Goal: Book appointment/travel/reservation

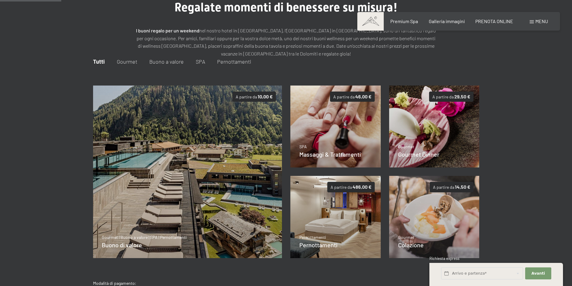
scroll to position [27, 0]
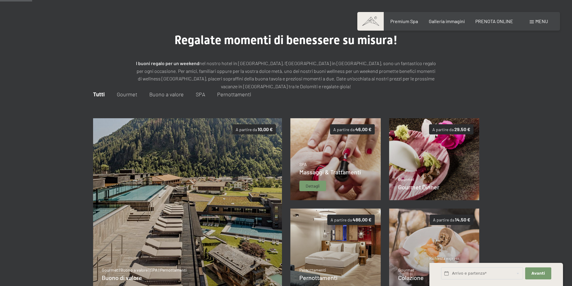
click at [339, 163] on p "SPA" at bounding box center [330, 165] width 62 height 6
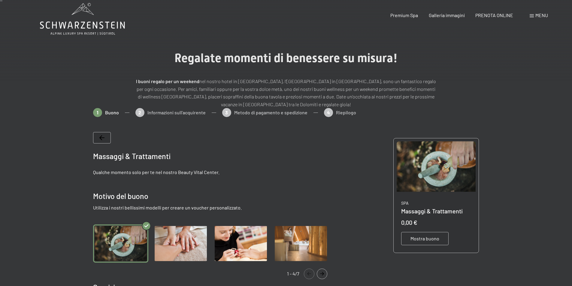
scroll to position [0, 0]
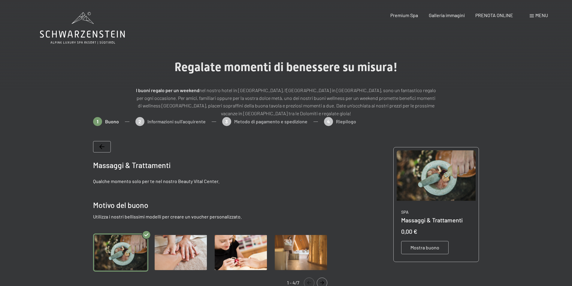
click at [63, 37] on icon at bounding box center [82, 28] width 85 height 32
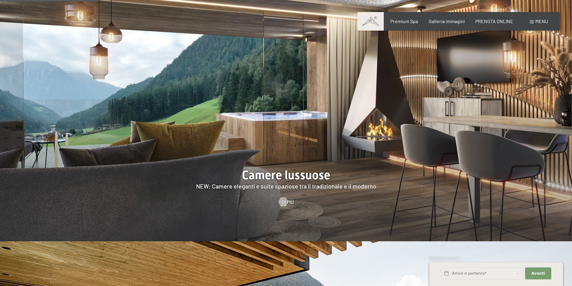
scroll to position [631, 0]
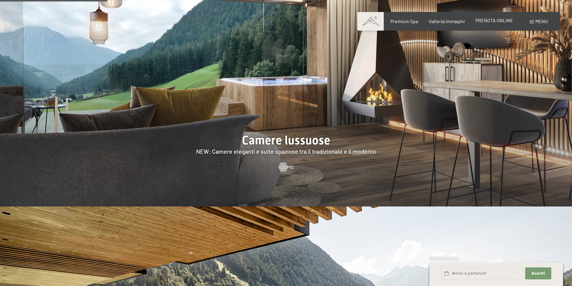
click at [482, 20] on span "PRENOTA ONLINE" at bounding box center [494, 20] width 38 height 6
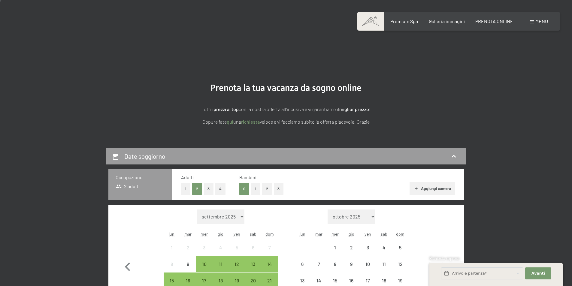
scroll to position [60, 0]
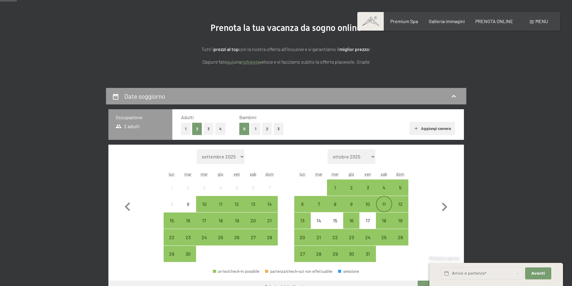
click at [384, 204] on div "11" at bounding box center [384, 209] width 15 height 15
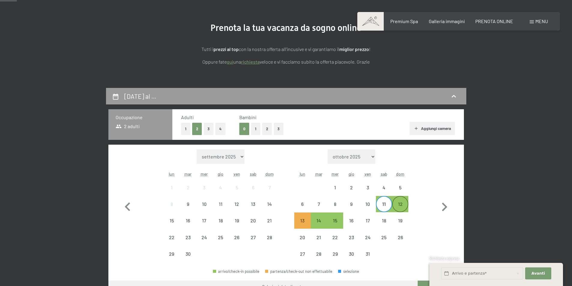
click at [398, 204] on div "12" at bounding box center [400, 209] width 15 height 15
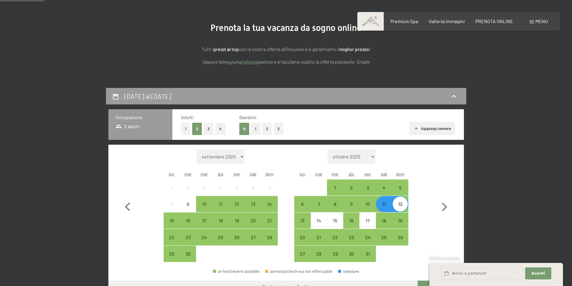
click at [253, 130] on button "1" at bounding box center [255, 129] width 9 height 12
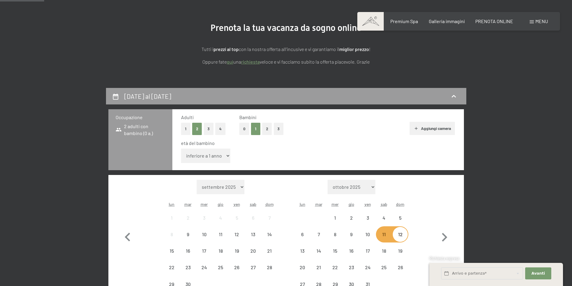
click at [225, 155] on select "inferiore a 1 anno 1 anno 2 anni 3 anni 4 anni 5 anni 6 anni 7 anni 8 anni 9 an…" at bounding box center [206, 156] width 50 height 14
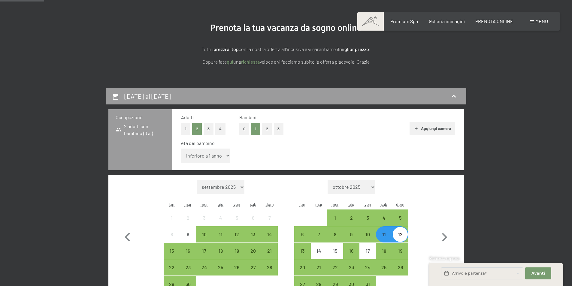
select select "10"
click at [181, 149] on select "inferiore a 1 anno 1 anno 2 anni 3 anni 4 anni 5 anni 6 anni 7 anni 8 anni 9 an…" at bounding box center [206, 156] width 50 height 14
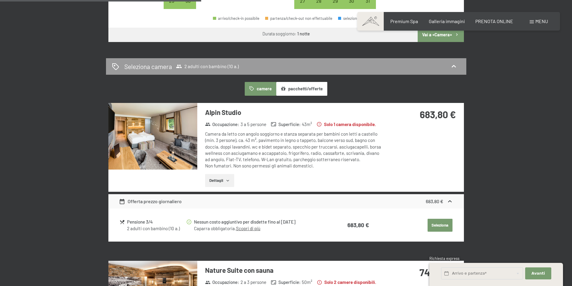
scroll to position [390, 0]
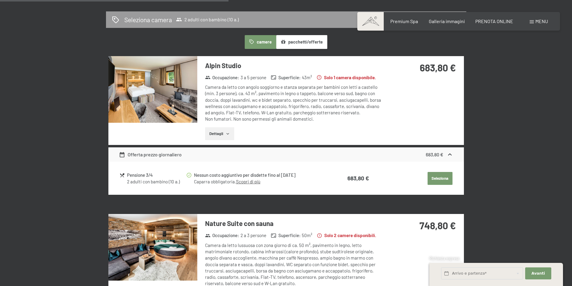
click at [175, 105] on img at bounding box center [152, 89] width 89 height 67
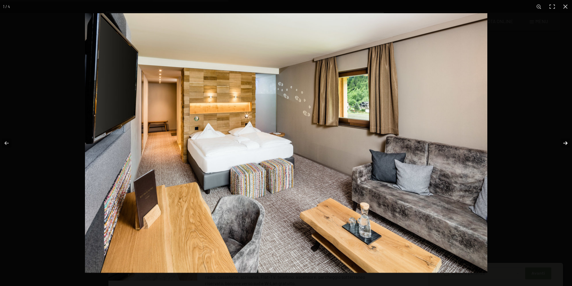
click at [563, 141] on button "button" at bounding box center [561, 143] width 21 height 30
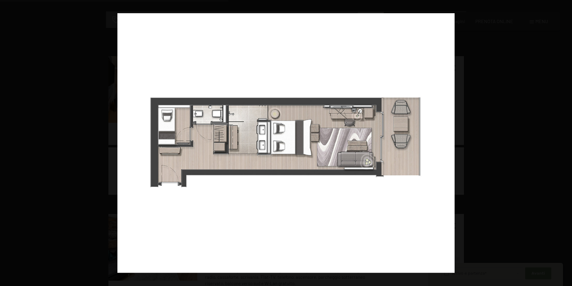
click at [563, 141] on button "button" at bounding box center [561, 143] width 21 height 30
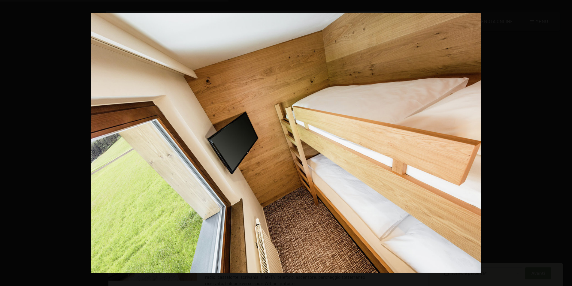
click at [563, 141] on button "button" at bounding box center [561, 143] width 21 height 30
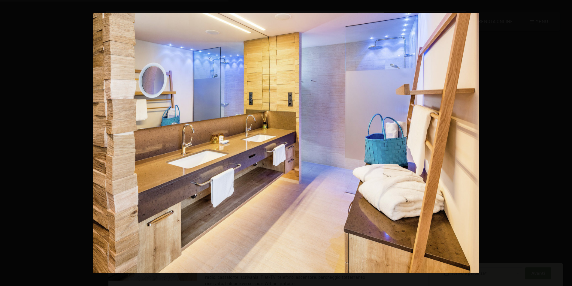
click at [563, 141] on button "button" at bounding box center [561, 143] width 21 height 30
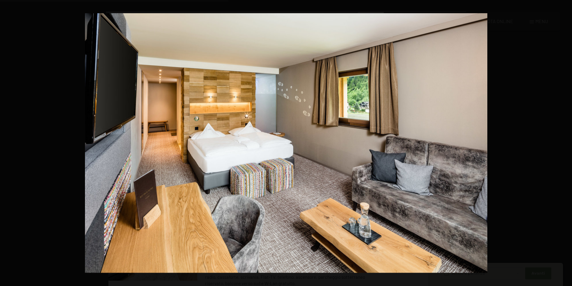
click at [563, 141] on button "button" at bounding box center [561, 143] width 21 height 30
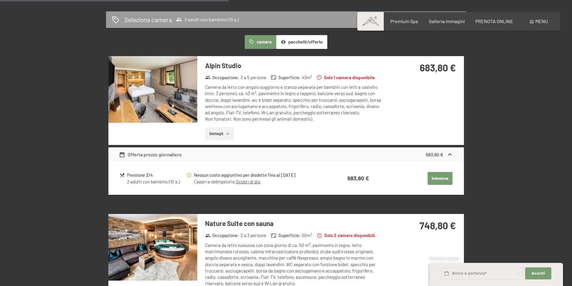
click at [0, 0] on button "button" at bounding box center [0, 0] width 0 height 0
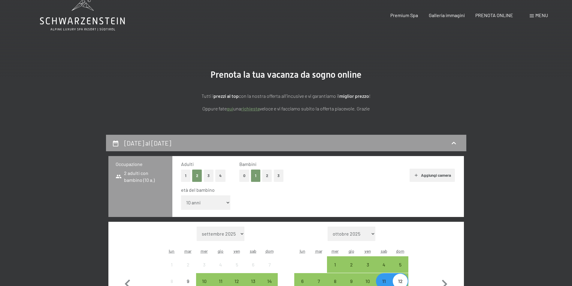
scroll to position [0, 0]
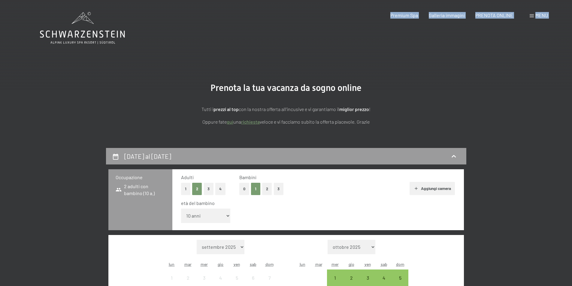
drag, startPoint x: 141, startPoint y: 36, endPoint x: 43, endPoint y: 35, distance: 97.6
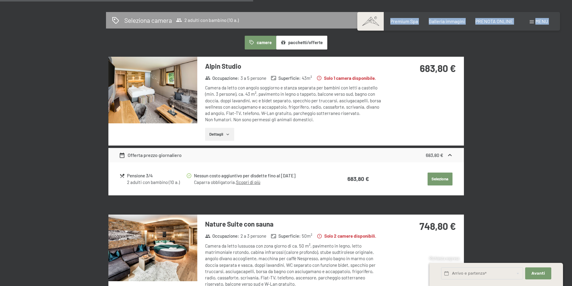
scroll to position [330, 0]
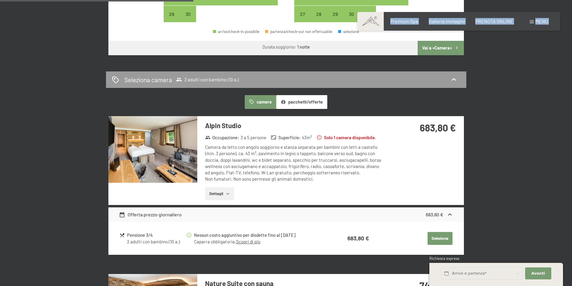
click at [296, 99] on button "pacchetti/offerte" at bounding box center [301, 102] width 51 height 14
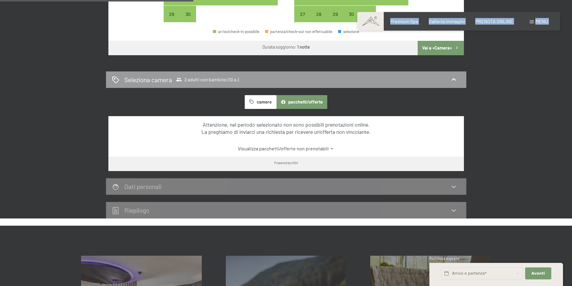
click at [262, 101] on button "camere" at bounding box center [260, 102] width 31 height 14
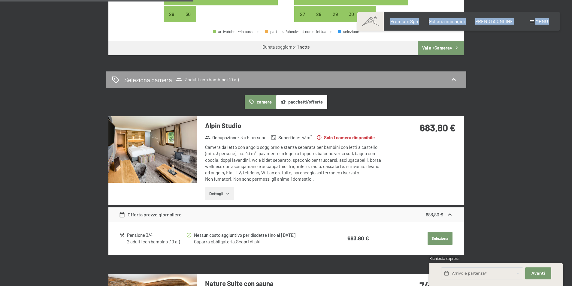
click at [222, 196] on button "Dettagli" at bounding box center [219, 193] width 29 height 13
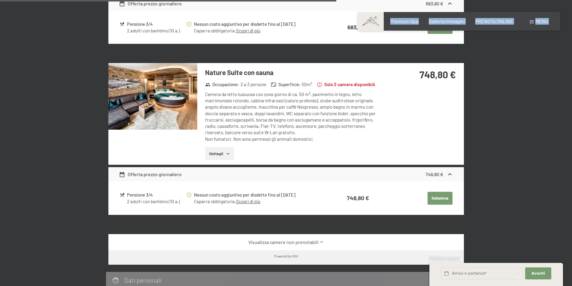
scroll to position [540, 0]
